Goal: Information Seeking & Learning: Learn about a topic

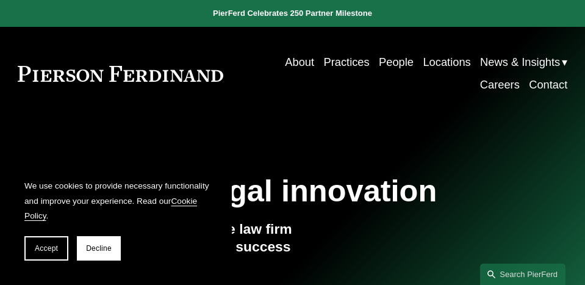
click at [382, 63] on link "People" at bounding box center [396, 62] width 35 height 23
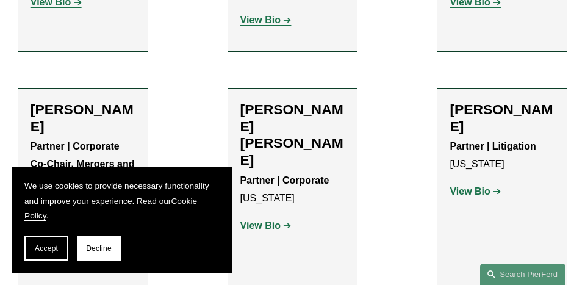
scroll to position [3538, 0]
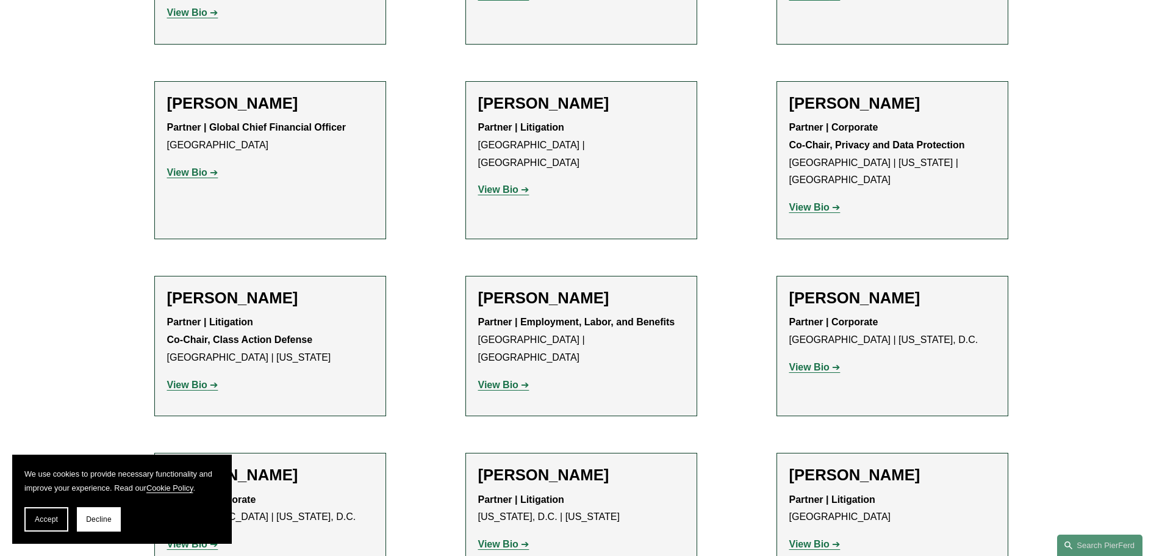
scroll to position [9564, 0]
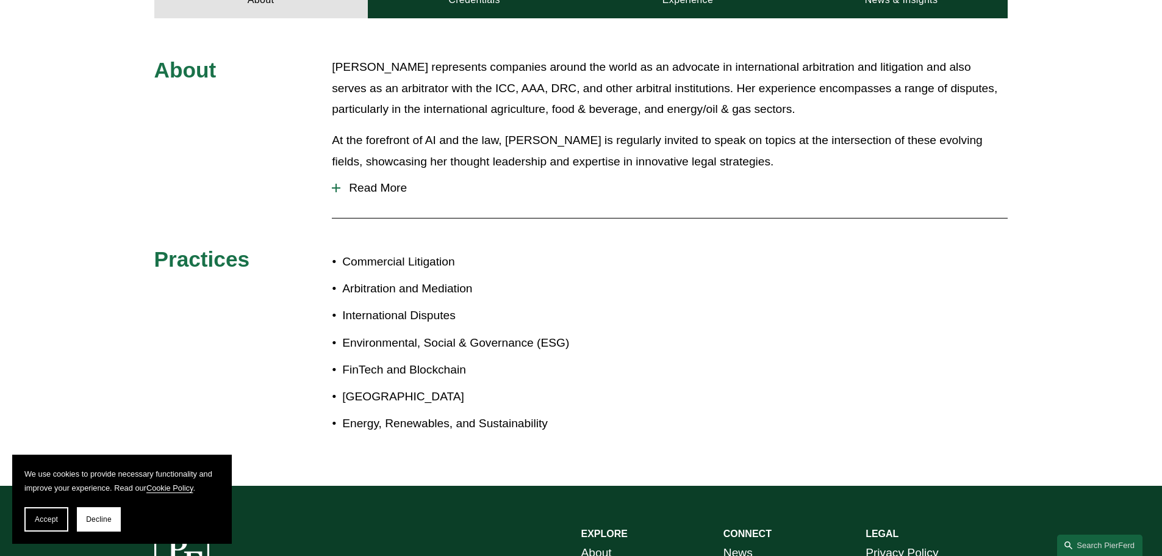
scroll to position [425, 0]
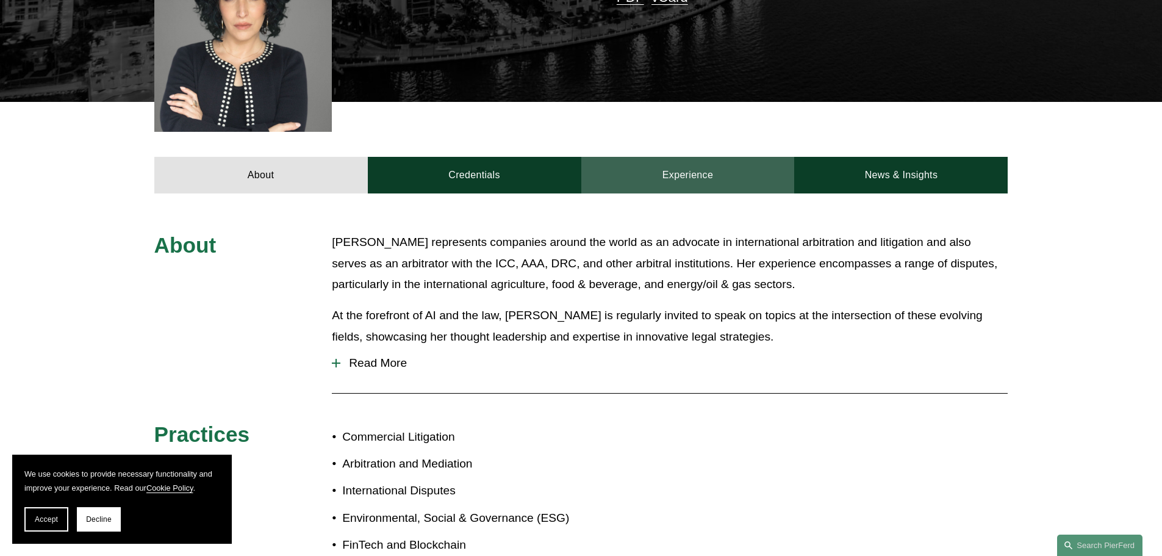
click at [584, 157] on link "Experience" at bounding box center [688, 175] width 214 height 37
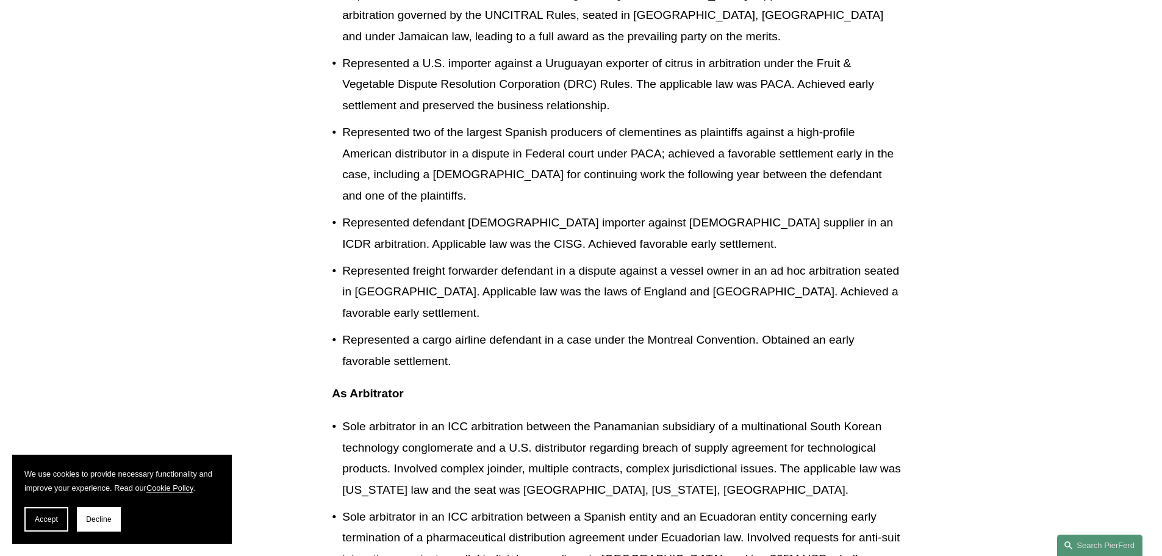
scroll to position [1950, 0]
